Goal: Find specific page/section: Find specific page/section

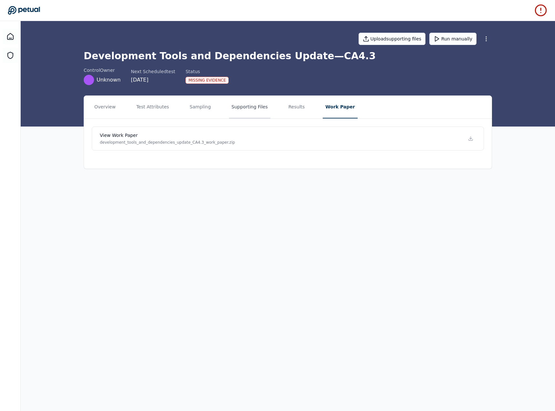
click at [249, 103] on button "Supporting Files" at bounding box center [249, 107] width 41 height 23
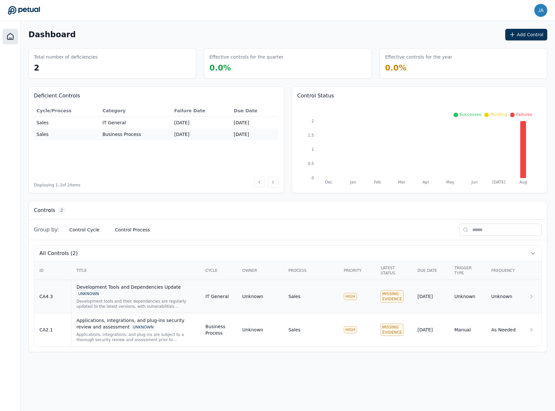
click at [242, 306] on td "Unknown" at bounding box center [260, 296] width 46 height 33
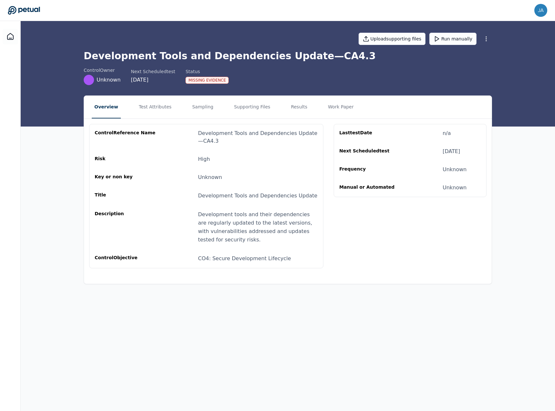
click at [344, 110] on nav "Overview Test Attributes Sampling Supporting Files Results Work Paper" at bounding box center [288, 107] width 408 height 23
click at [329, 107] on button "Work Paper" at bounding box center [341, 107] width 31 height 23
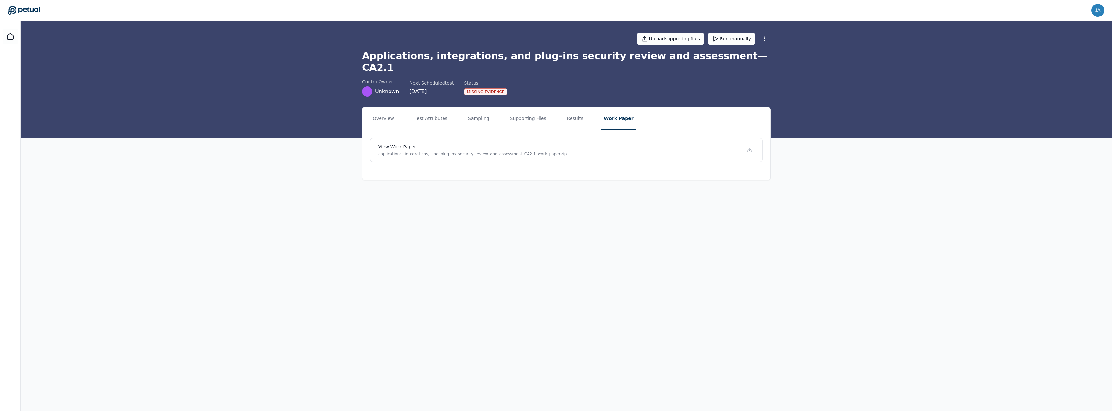
click at [552, 140] on link "View work paper applications,_integrations,_and_plug-ins_security_review_and_as…" at bounding box center [566, 150] width 392 height 24
